Goal: Find specific page/section: Find specific page/section

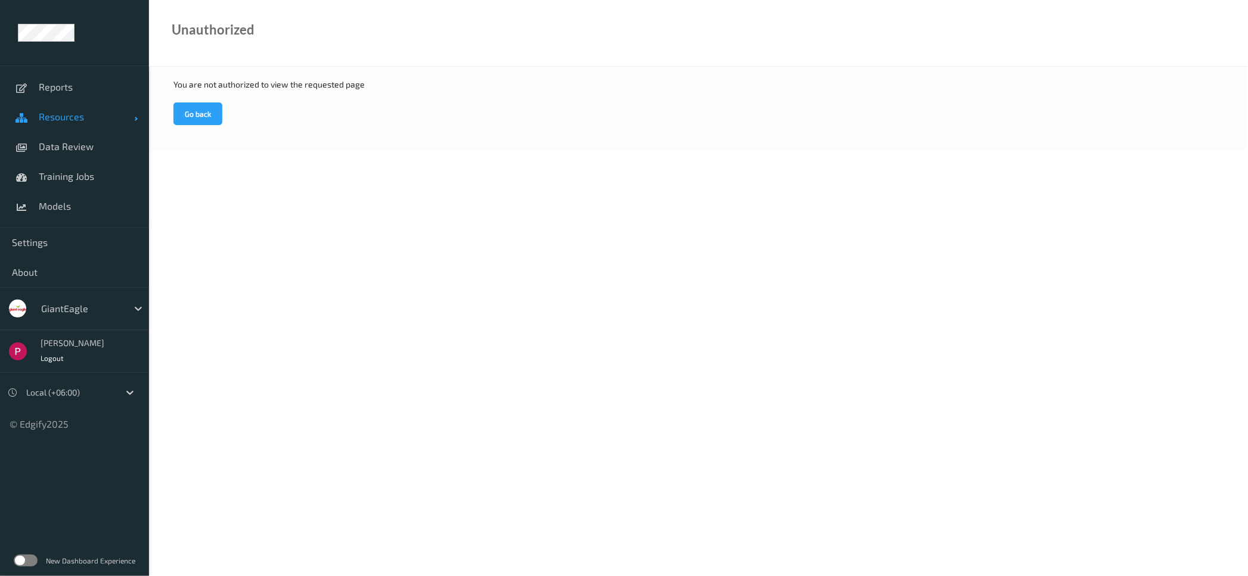
click at [61, 121] on span "Resources" at bounding box center [86, 117] width 95 height 12
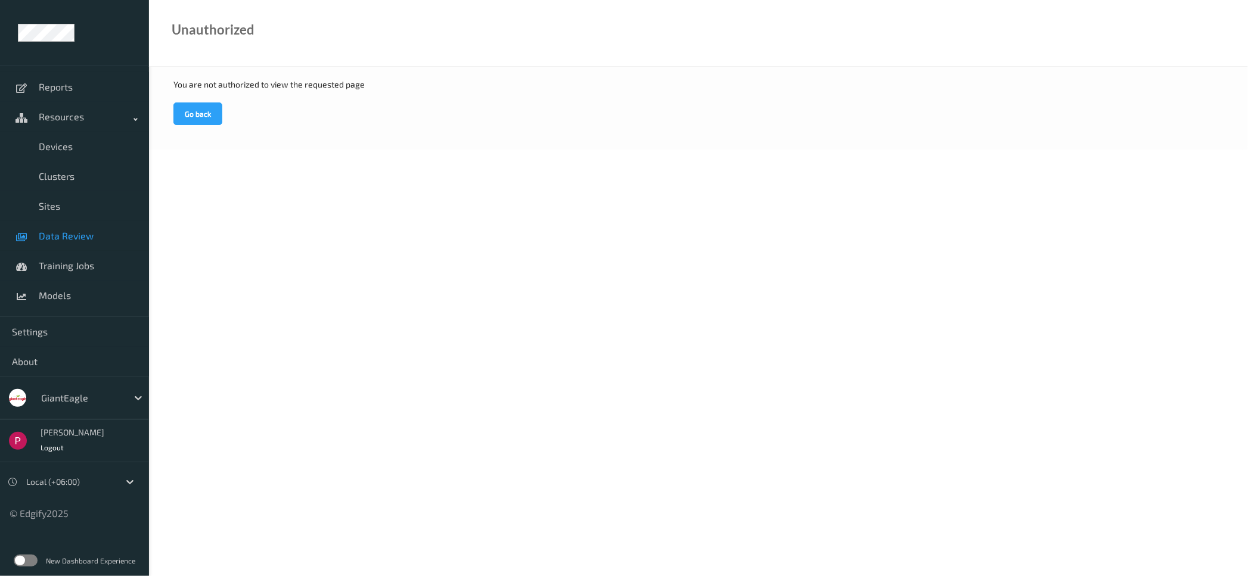
click at [66, 241] on span "Data Review" at bounding box center [88, 236] width 98 height 12
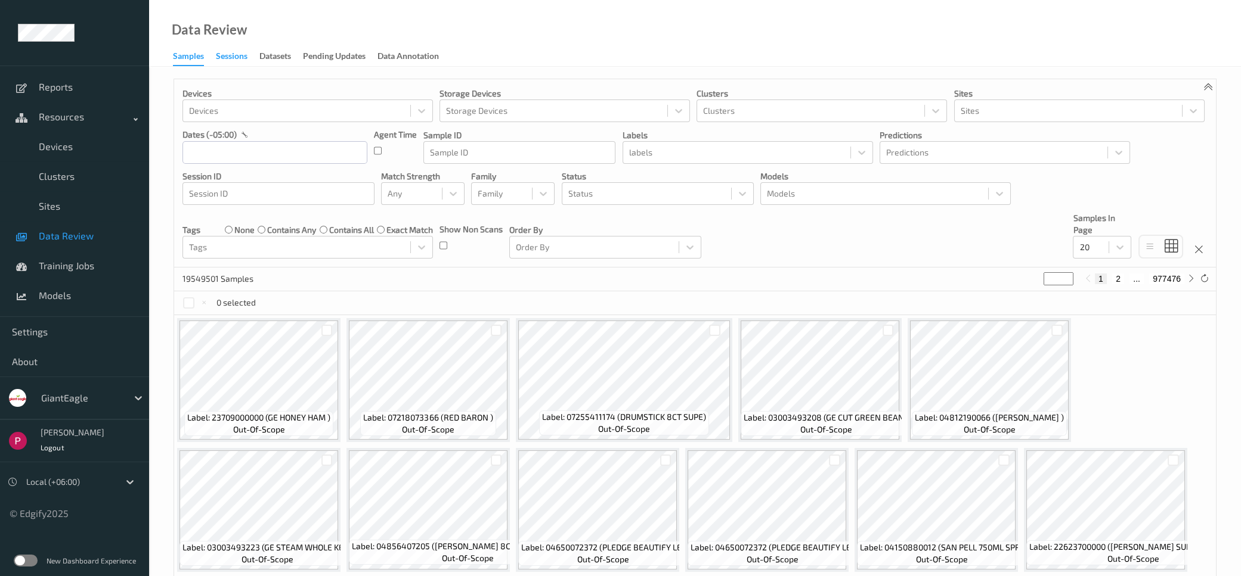
click at [238, 58] on div "Sessions" at bounding box center [232, 57] width 32 height 15
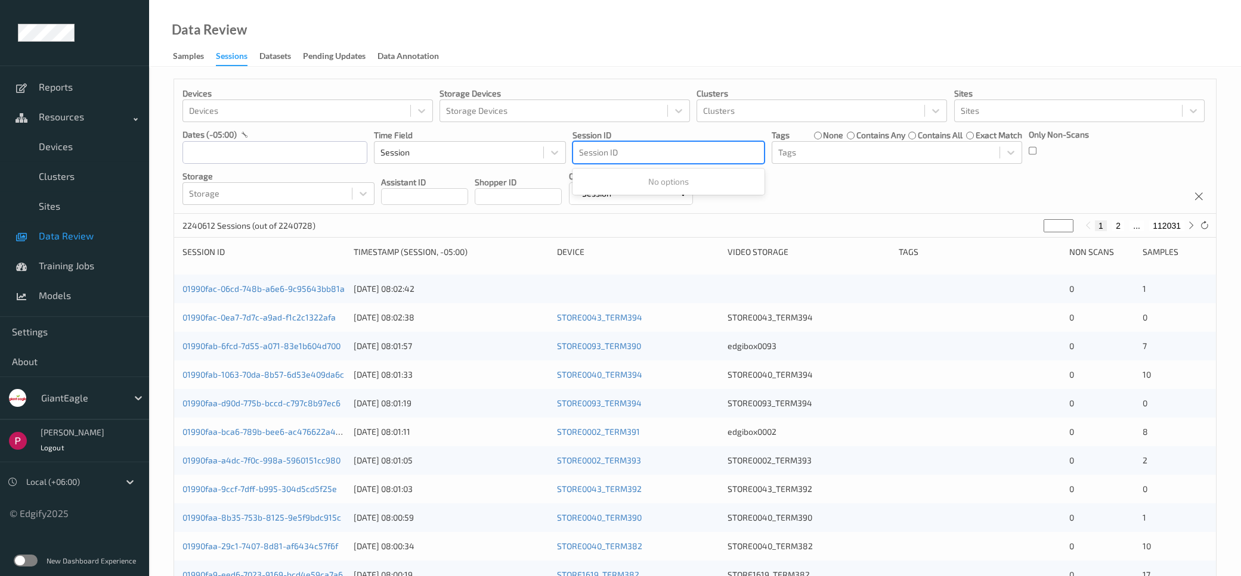
click at [620, 153] on div at bounding box center [668, 152] width 179 height 14
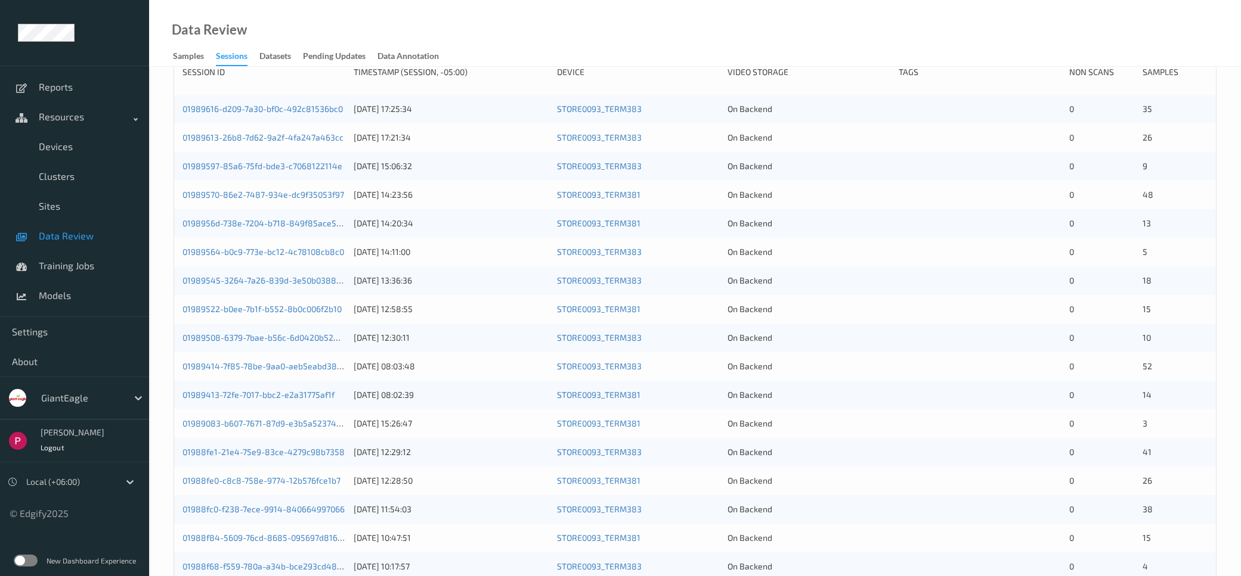
scroll to position [356, 0]
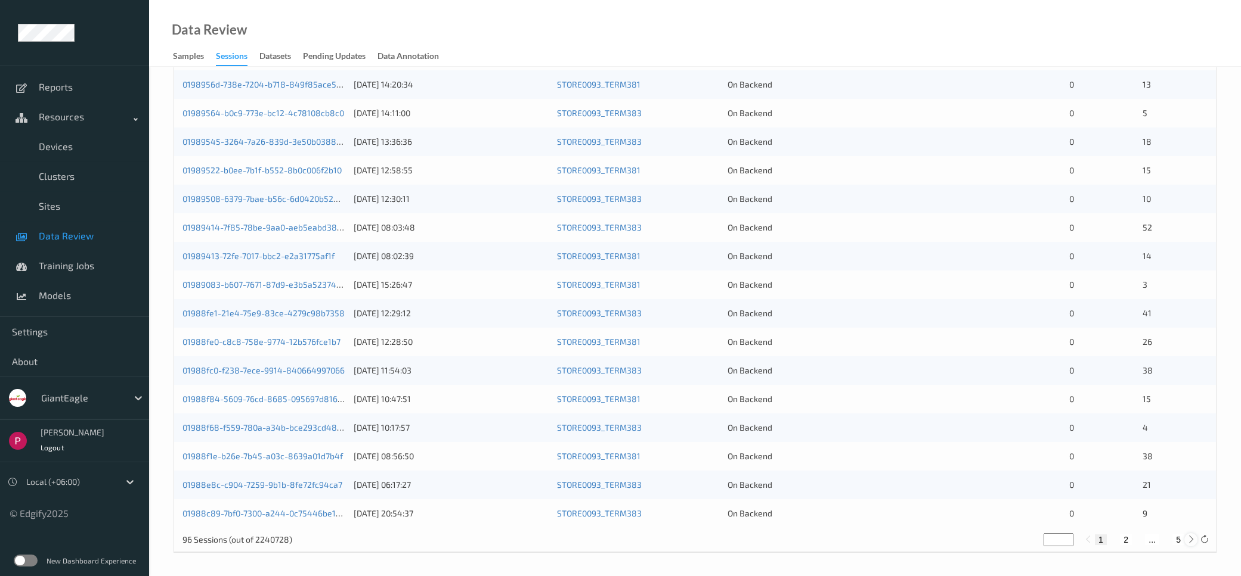
click at [1190, 539] on icon at bounding box center [1190, 539] width 9 height 9
type input "*"
click at [1181, 539] on button "5" at bounding box center [1178, 540] width 12 height 11
type input "*"
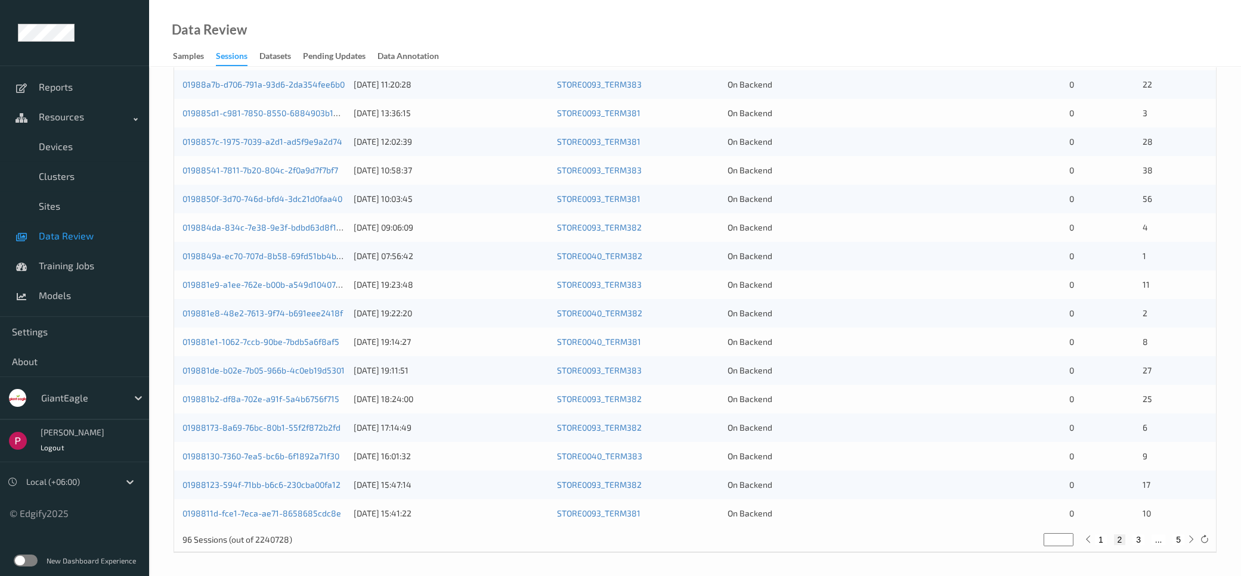
type input "*"
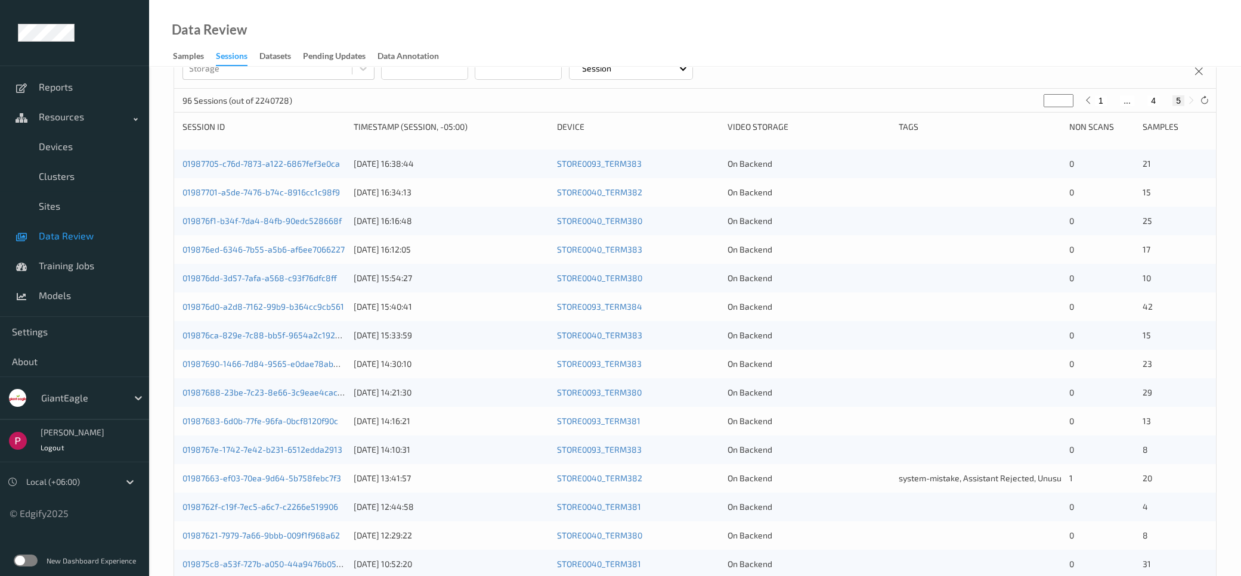
scroll to position [242, 0]
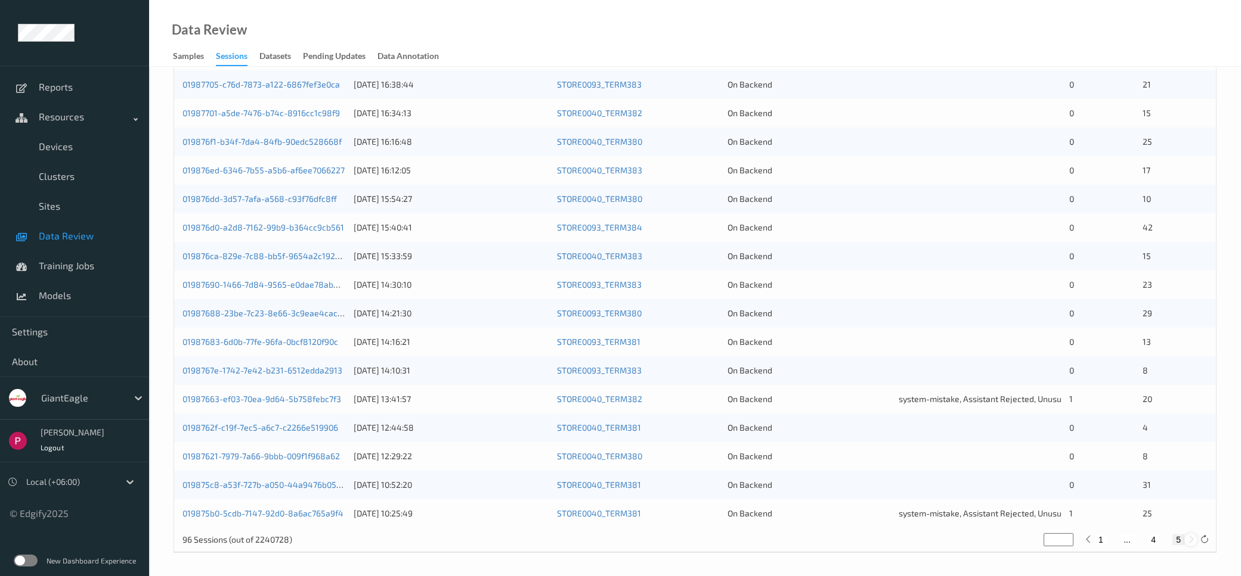
click at [1192, 539] on icon at bounding box center [1190, 539] width 9 height 9
click at [1100, 540] on button "1" at bounding box center [1101, 540] width 12 height 11
type input "*"
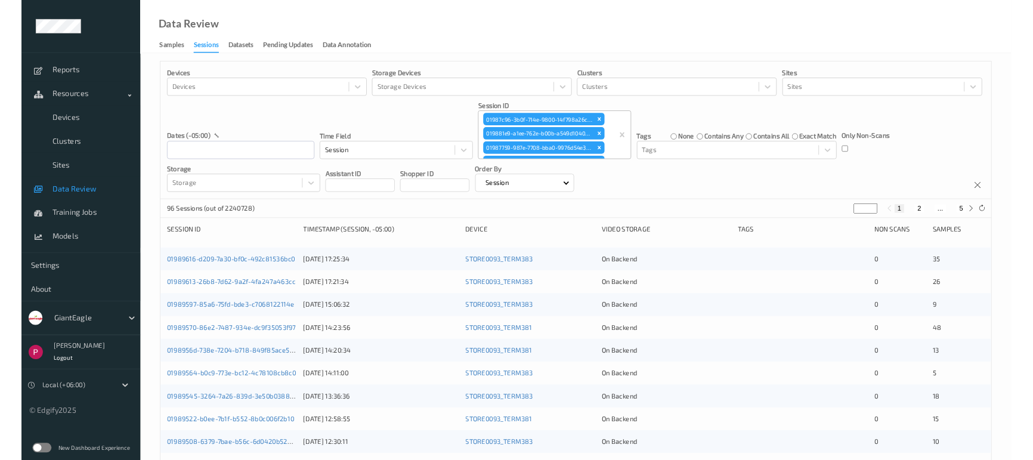
scroll to position [0, 0]
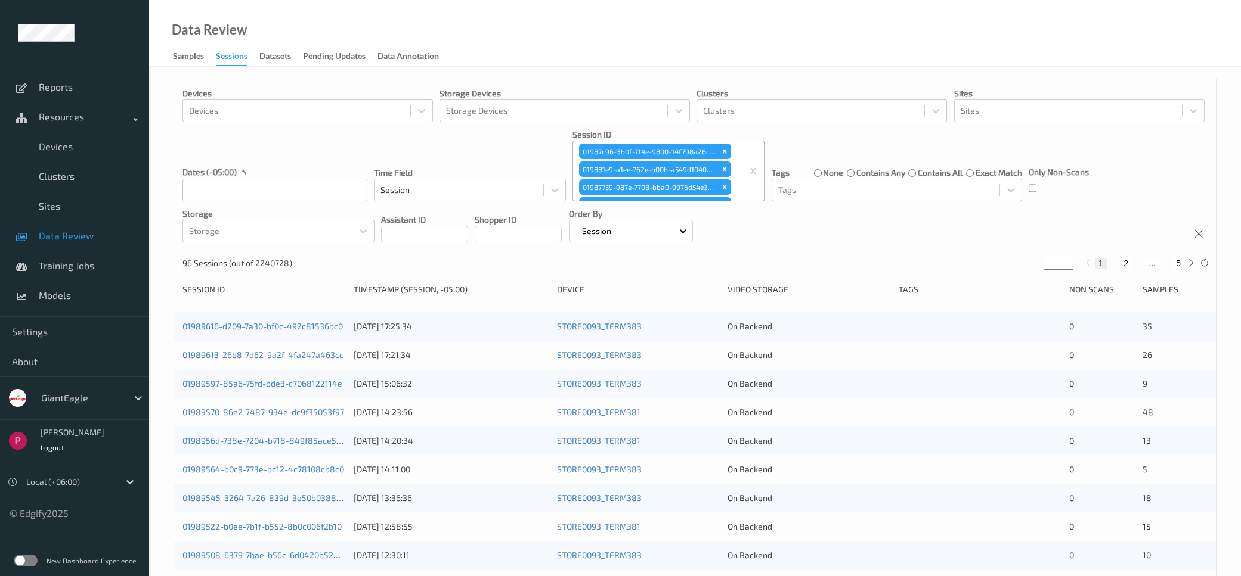
click at [1179, 261] on button "5" at bounding box center [1178, 263] width 12 height 11
type input "*"
click at [1101, 265] on button "1" at bounding box center [1101, 263] width 12 height 11
type input "*"
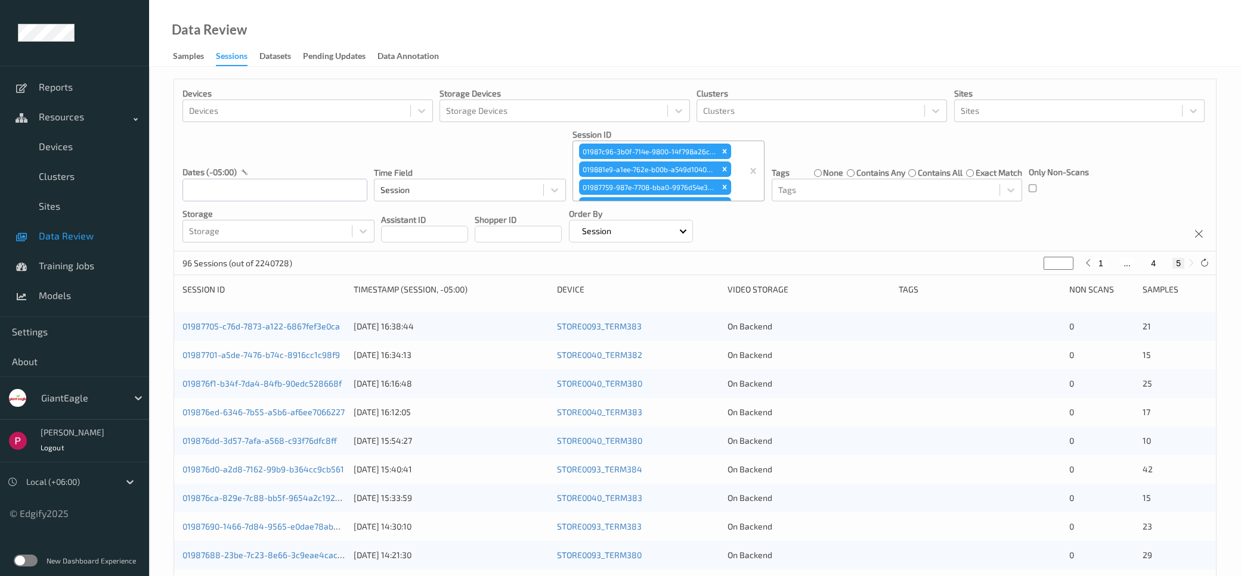
type input "*"
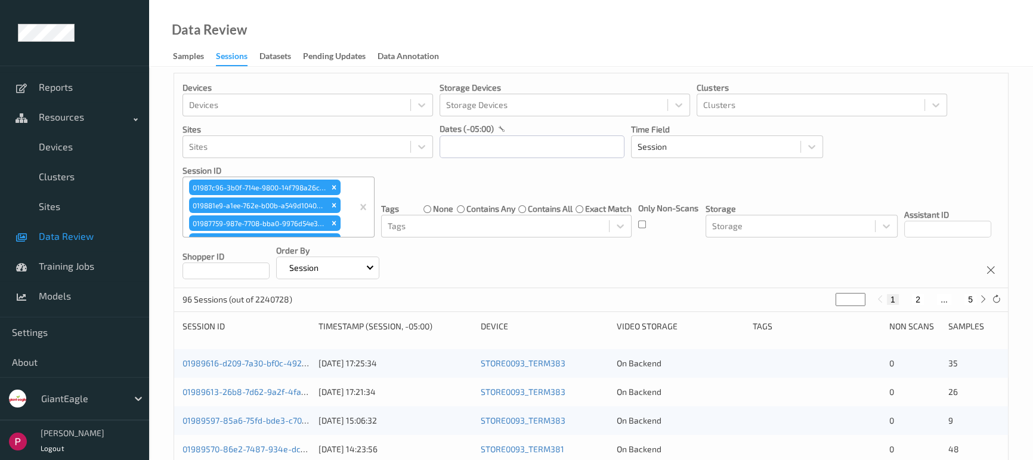
scroll to position [22, 0]
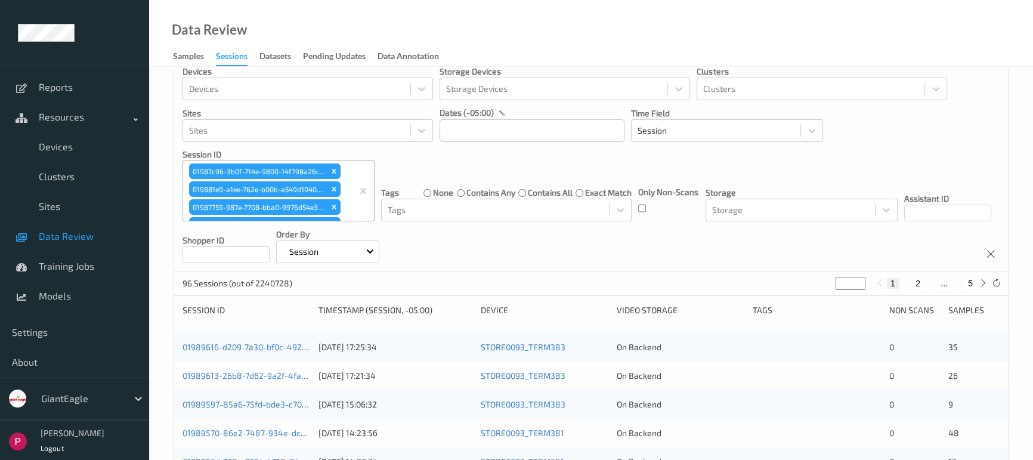
click at [971, 284] on button "5" at bounding box center [970, 283] width 12 height 11
type input "*"
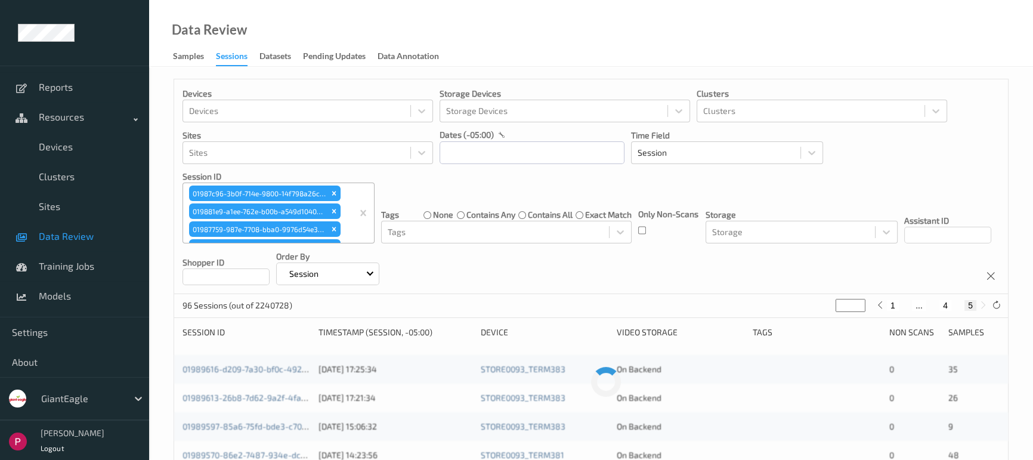
scroll to position [0, 0]
